Goal: Information Seeking & Learning: Learn about a topic

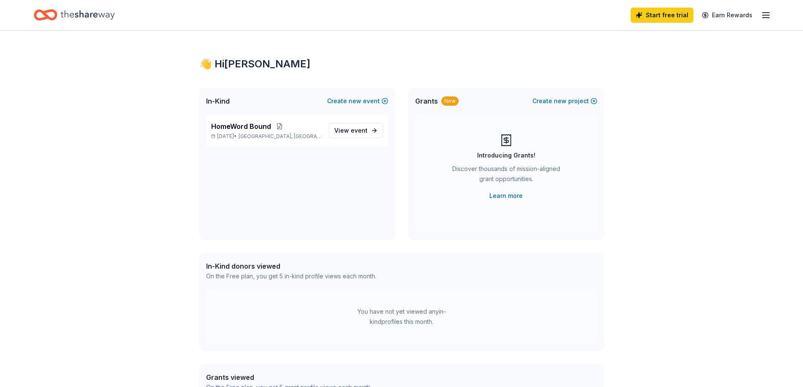
click at [768, 13] on line "button" at bounding box center [765, 13] width 7 height 0
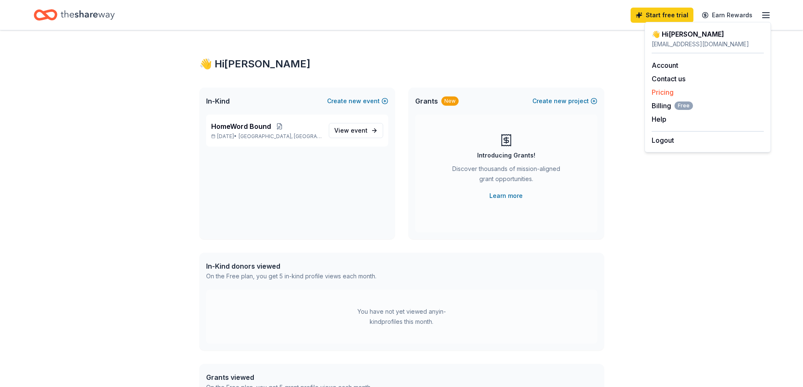
click at [664, 94] on link "Pricing" at bounding box center [663, 92] width 22 height 8
click at [671, 93] on link "Pricing" at bounding box center [663, 92] width 22 height 8
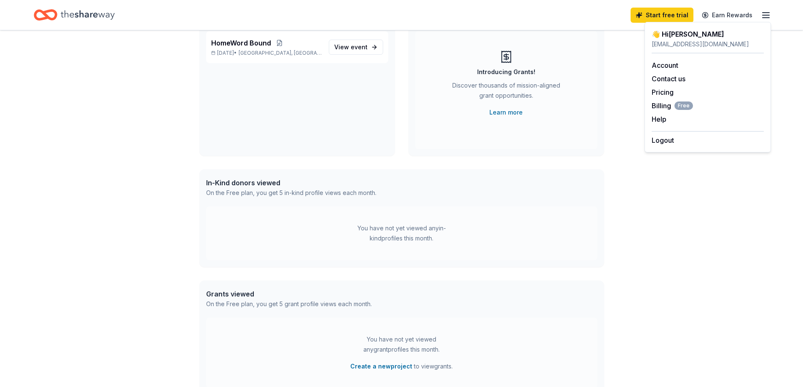
scroll to position [84, 0]
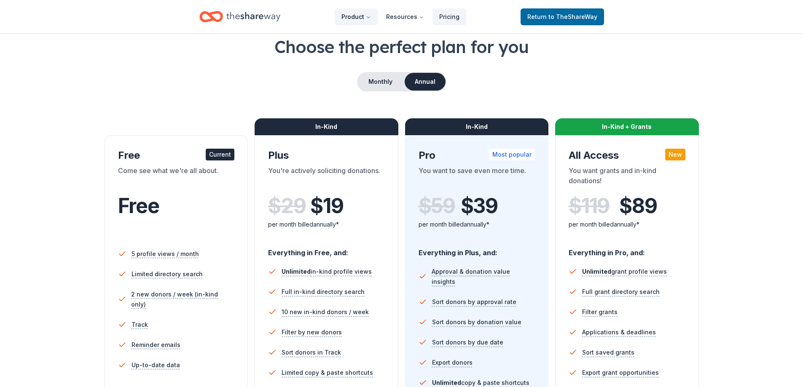
scroll to position [45, 0]
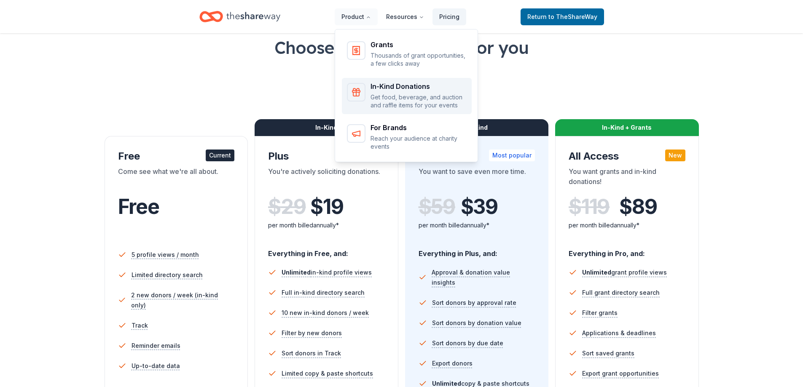
click at [429, 104] on p "Get food, beverage, and auction and raffle items for your events" at bounding box center [418, 101] width 96 height 16
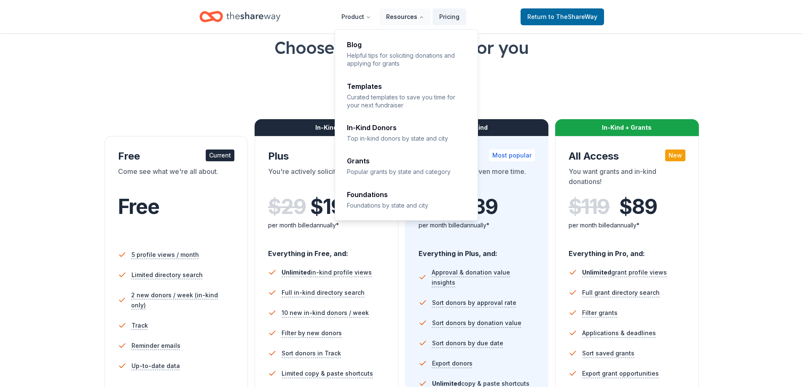
click at [400, 19] on button "Resources" at bounding box center [404, 16] width 51 height 17
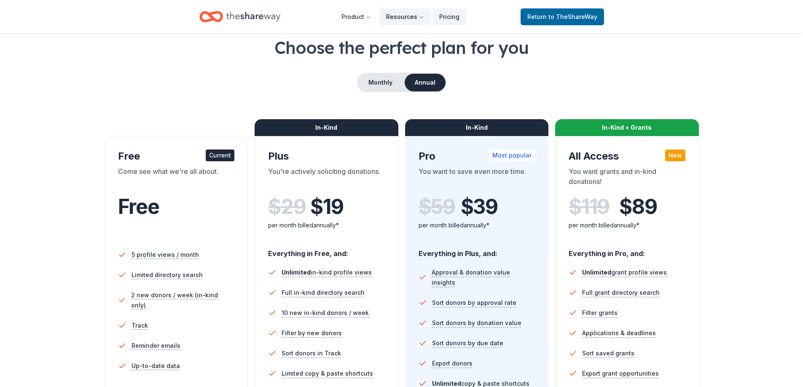
click at [400, 20] on button "Resources" at bounding box center [404, 16] width 51 height 17
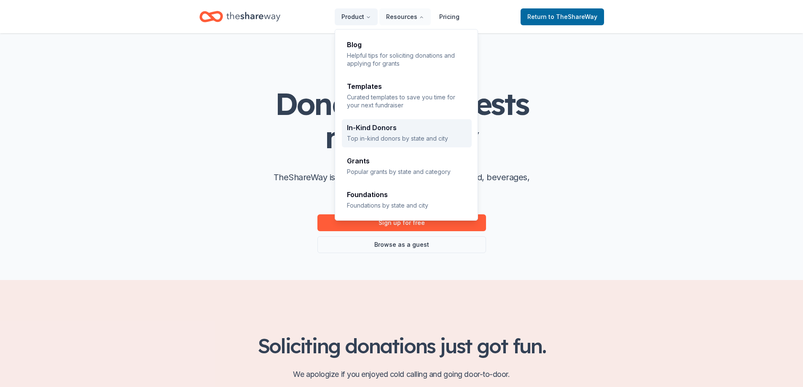
click at [395, 133] on div "In-Kind Donors Top in-kind donors by state and city" at bounding box center [407, 133] width 120 height 18
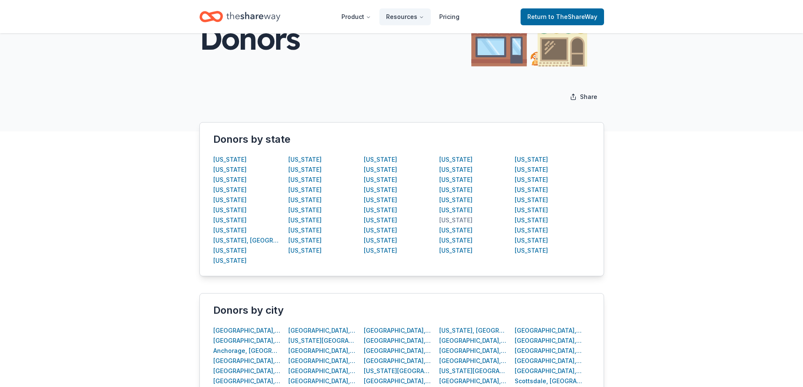
scroll to position [83, 0]
click at [455, 220] on div "[US_STATE]" at bounding box center [455, 220] width 33 height 10
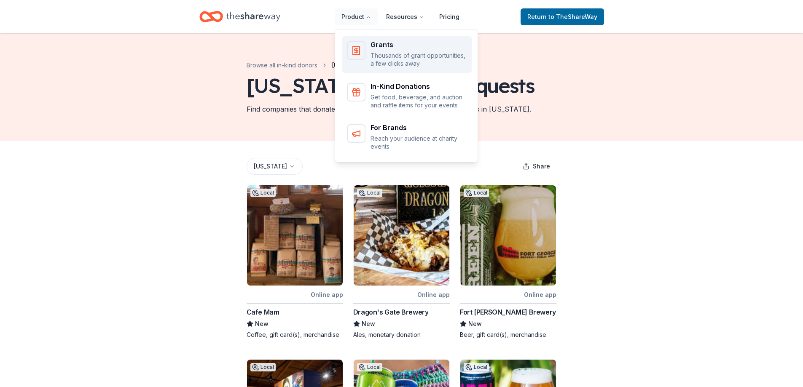
click at [380, 54] on p "Thousands of grant opportunities, a few clicks away" at bounding box center [418, 59] width 96 height 16
